Goal: Navigation & Orientation: Go to known website

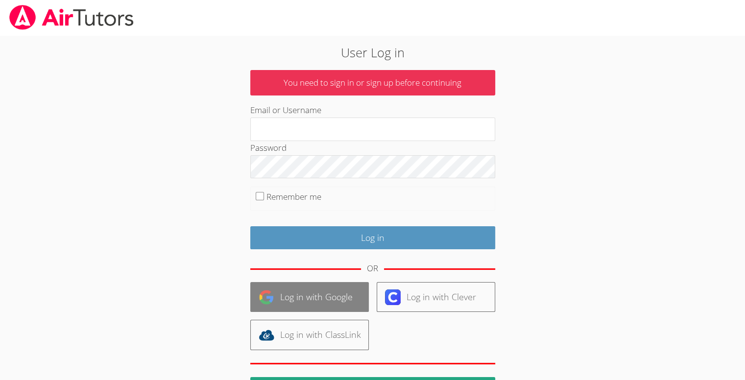
click at [256, 297] on link "Log in with Google" at bounding box center [309, 297] width 118 height 30
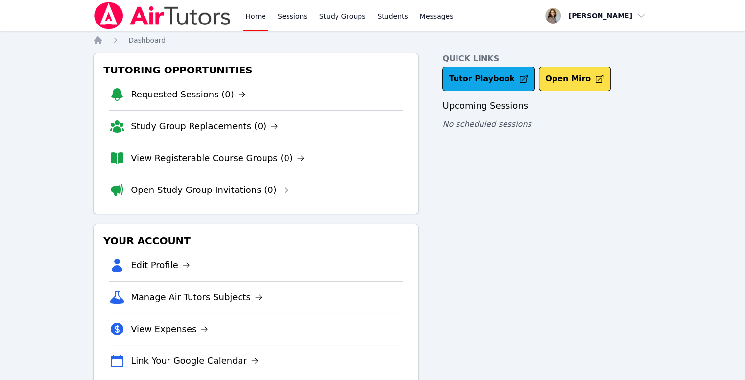
click at [256, 18] on link "Home" at bounding box center [255, 15] width 24 height 31
